Goal: Information Seeking & Learning: Learn about a topic

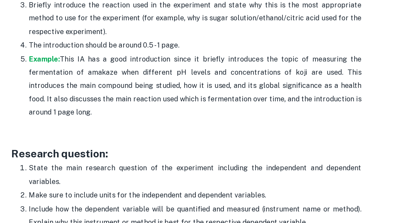
scroll to position [373, 0]
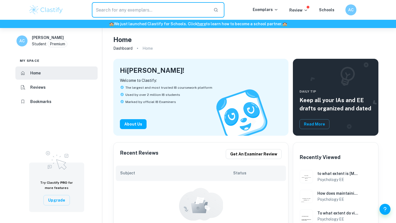
click at [168, 10] on input "text" at bounding box center [150, 9] width 117 height 15
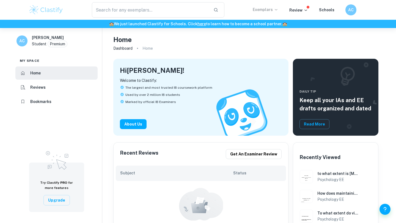
click at [271, 12] on p "Exemplars" at bounding box center [266, 10] width 26 height 6
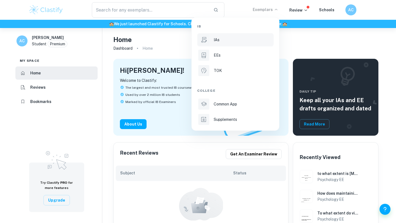
click at [209, 43] on li "IAs" at bounding box center [235, 39] width 76 height 13
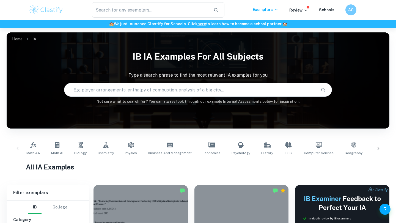
click at [187, 89] on input "text" at bounding box center [190, 89] width 252 height 15
click at [73, 147] on link "Biology" at bounding box center [80, 149] width 17 height 18
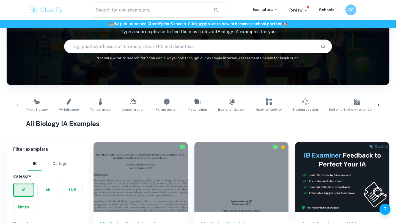
scroll to position [153, 0]
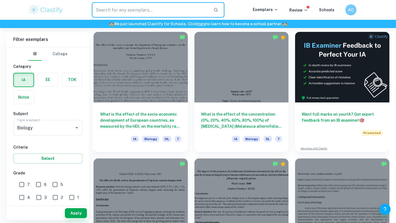
click at [132, 4] on input "text" at bounding box center [150, 9] width 117 height 15
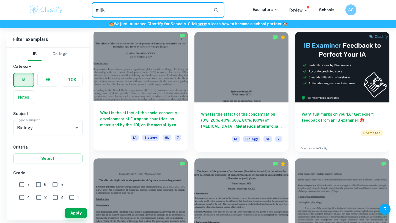
type input "milk"
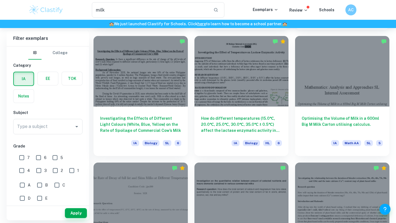
scroll to position [531, 0]
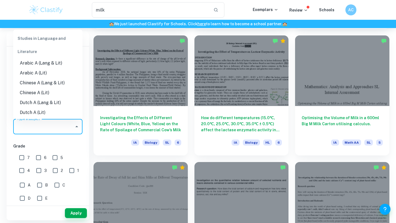
click at [44, 128] on input "Type a subject" at bounding box center [44, 126] width 56 height 10
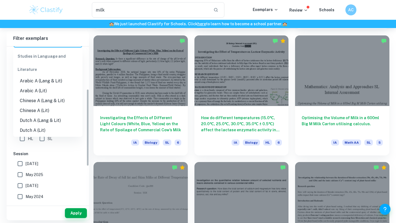
scroll to position [36, 0]
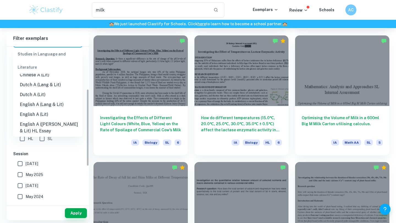
click at [25, 140] on input "HL" at bounding box center [22, 138] width 11 height 11
checkbox input "true"
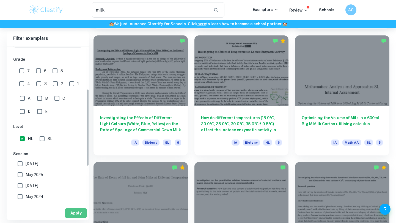
click at [82, 210] on button "Apply" at bounding box center [76, 213] width 22 height 10
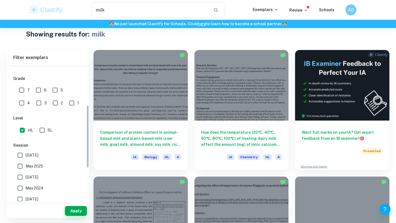
scroll to position [23, 0]
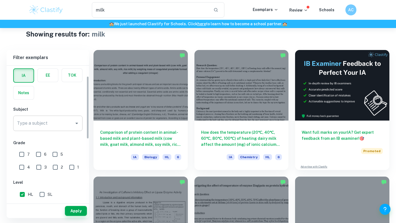
click at [65, 122] on input "Type a subject" at bounding box center [44, 123] width 56 height 10
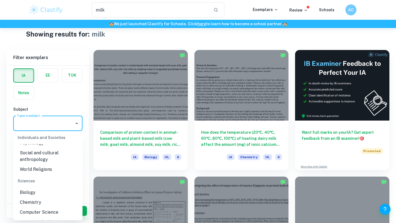
scroll to position [650, 0]
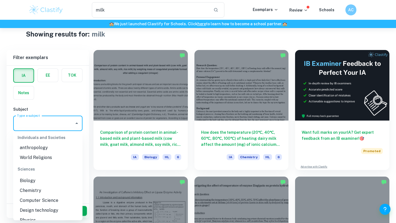
click at [40, 176] on li "Biology" at bounding box center [47, 181] width 69 height 10
type input "Biology"
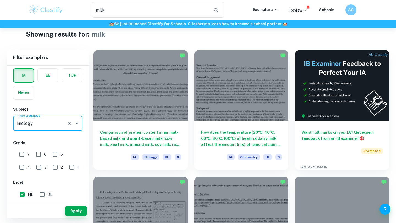
click at [73, 205] on div "Apply" at bounding box center [48, 211] width 82 height 14
click at [73, 212] on button "Apply" at bounding box center [76, 211] width 22 height 10
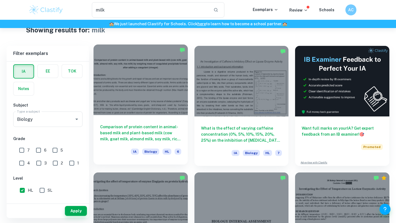
scroll to position [14, 0]
click at [158, 109] on div at bounding box center [140, 79] width 94 height 71
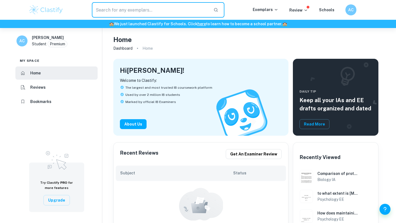
click at [190, 17] on input "text" at bounding box center [150, 9] width 117 height 15
click at [253, 11] on div "​" at bounding box center [157, 9] width 189 height 15
click at [187, 14] on input "text" at bounding box center [150, 9] width 117 height 15
type input "milk"
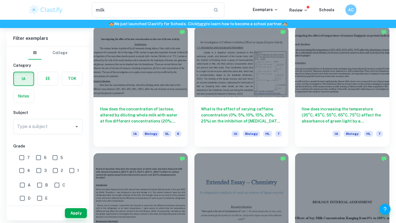
scroll to position [161, 0]
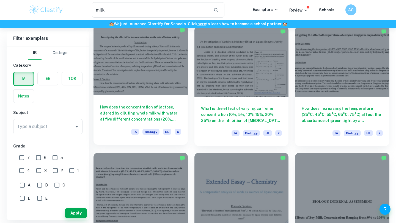
click at [159, 73] on div at bounding box center [140, 60] width 94 height 71
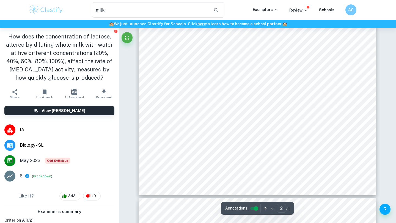
scroll to position [385, 0]
type input "1"
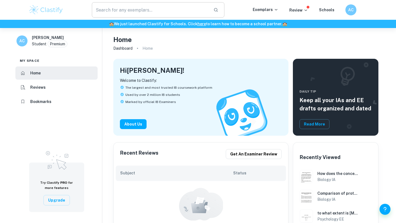
click at [155, 10] on input "text" at bounding box center [150, 9] width 117 height 15
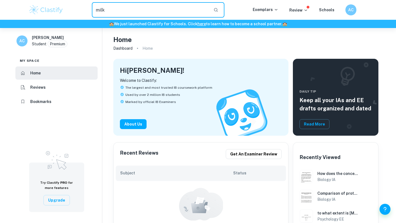
type input "milk"
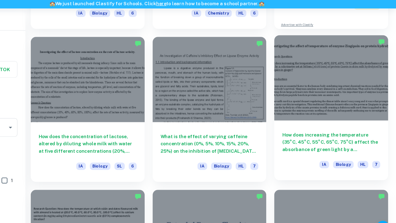
scroll to position [135, 0]
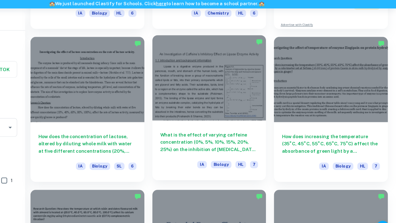
click at [251, 141] on h6 "What is the effect of varying caffeine concentration (0%, 5%, 10%, 15%, 20%, 25…" at bounding box center [241, 139] width 81 height 18
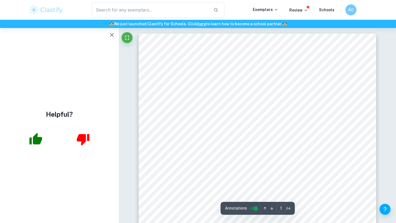
type input "milk"
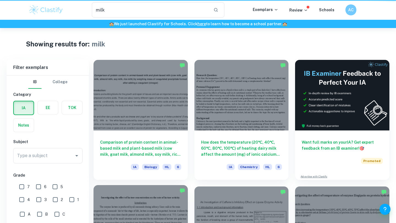
scroll to position [135, 0]
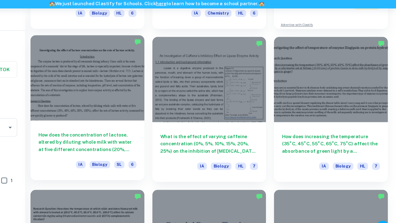
click at [153, 119] on div at bounding box center [140, 85] width 94 height 71
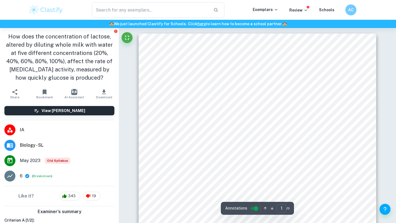
type input "milk"
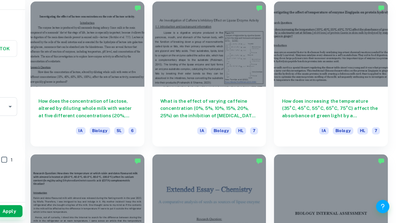
scroll to position [147, 0]
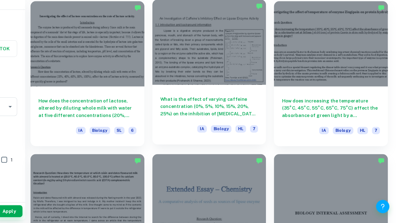
click at [249, 95] on div at bounding box center [241, 73] width 94 height 71
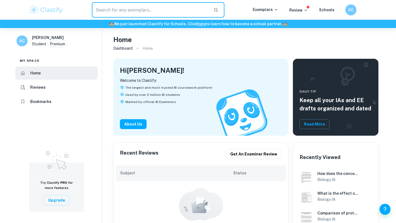
click at [191, 14] on input "text" at bounding box center [150, 9] width 117 height 15
type input "milk"
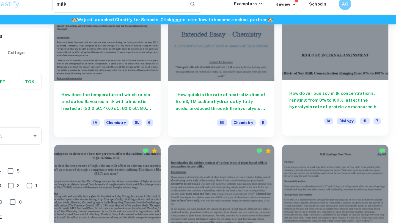
scroll to position [306, 0]
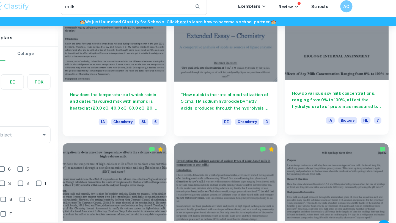
click at [347, 88] on h6 "How do various soy milk concentrations, ranging from 0% to 100%, affect the hyd…" at bounding box center [342, 95] width 81 height 18
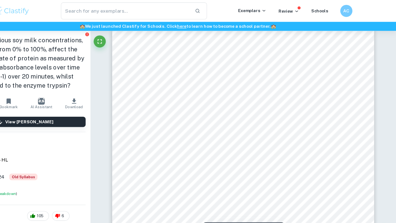
scroll to position [668, 0]
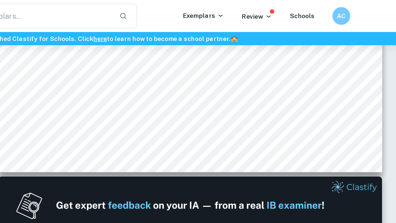
type input "1"
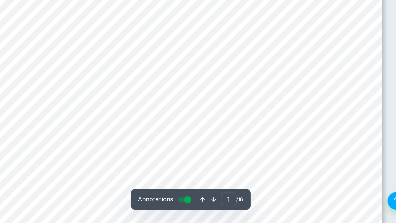
scroll to position [19, 0]
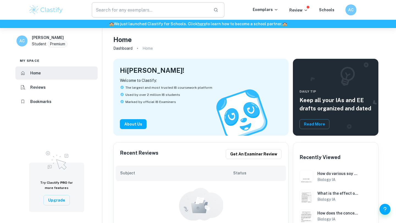
scroll to position [28, 0]
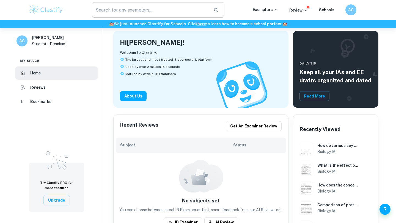
click at [177, 8] on input "text" at bounding box center [150, 9] width 117 height 15
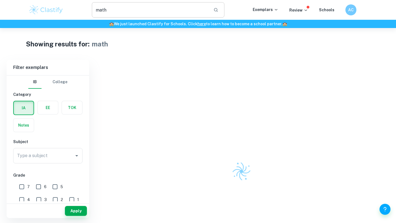
click at [134, 6] on input "math" at bounding box center [150, 9] width 117 height 15
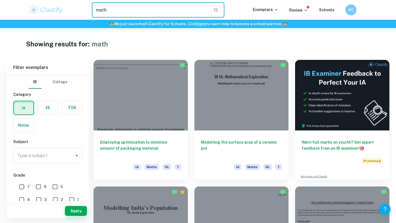
click at [126, 11] on input "math" at bounding box center [150, 9] width 117 height 15
click at [123, 11] on input "math" at bounding box center [150, 9] width 117 height 15
click at [123, 13] on input "math" at bounding box center [150, 9] width 117 height 15
type input "milk"
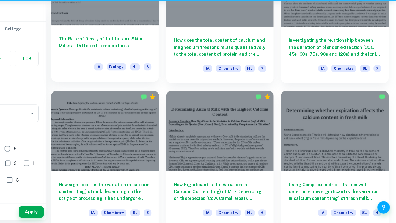
scroll to position [739, 0]
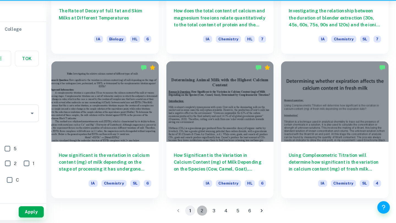
click at [228, 210] on button "2" at bounding box center [225, 212] width 9 height 9
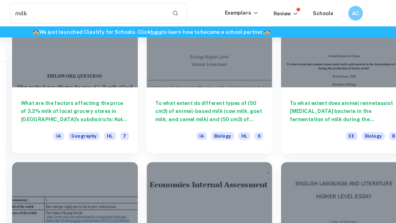
scroll to position [318, 0]
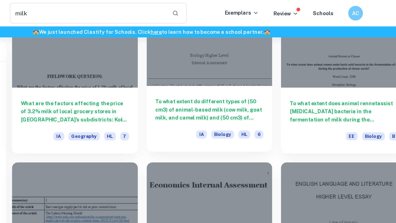
click at [260, 83] on h6 "To what extent do different types of (50 cm3) of animal-based milk (cow milk, g…" at bounding box center [241, 82] width 81 height 18
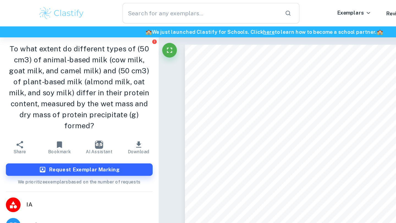
type input "milk"
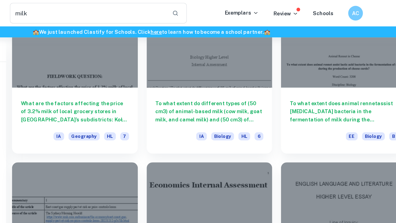
scroll to position [318, 0]
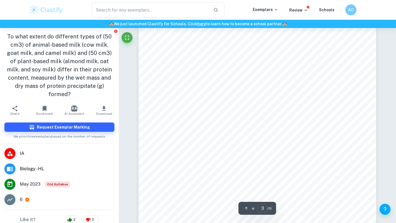
scroll to position [11, 0]
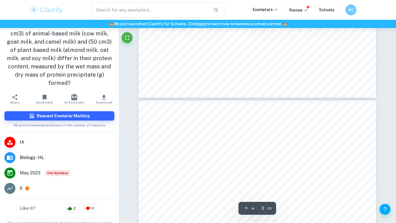
type input "4"
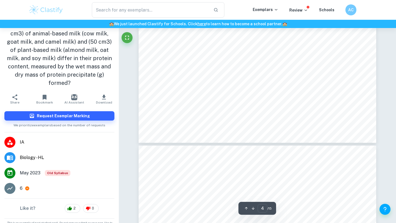
scroll to position [1166, 0]
type input "milk"
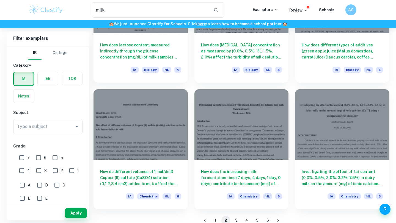
scroll to position [742, 0]
